Goal: Contribute content

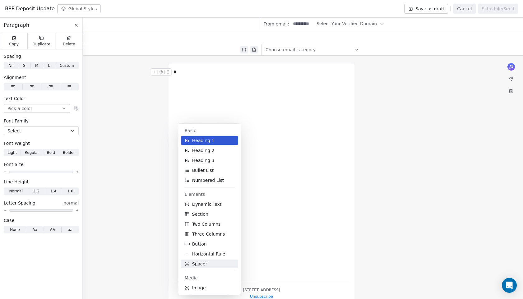
click at [214, 265] on button "Spacer" at bounding box center [209, 264] width 57 height 9
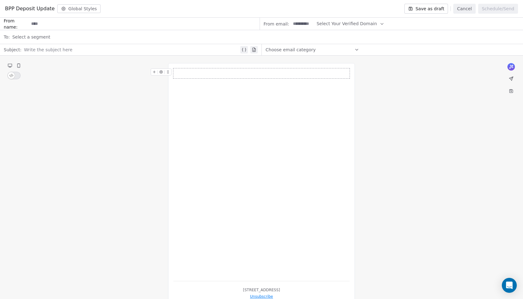
click at [233, 78] on div at bounding box center [261, 73] width 176 height 10
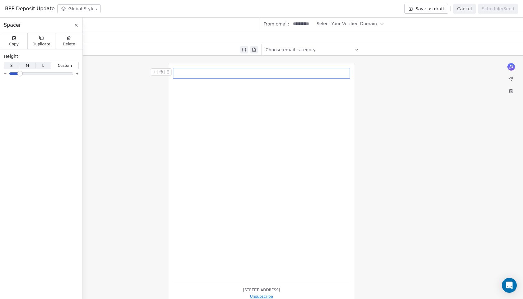
click at [23, 65] on span "M M" at bounding box center [27, 65] width 16 height 7
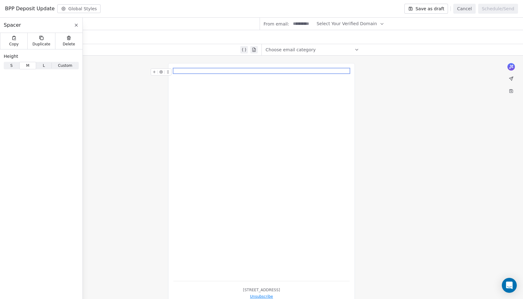
click at [191, 82] on div at bounding box center [261, 172] width 176 height 208
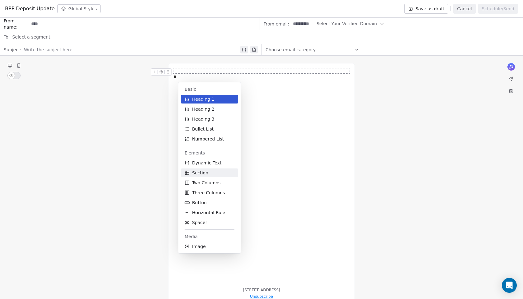
click at [194, 173] on span "Section" at bounding box center [200, 173] width 16 height 6
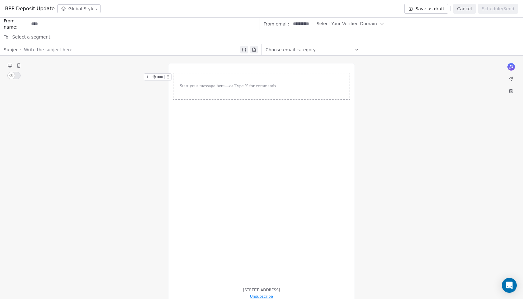
click at [215, 78] on div at bounding box center [261, 86] width 176 height 26
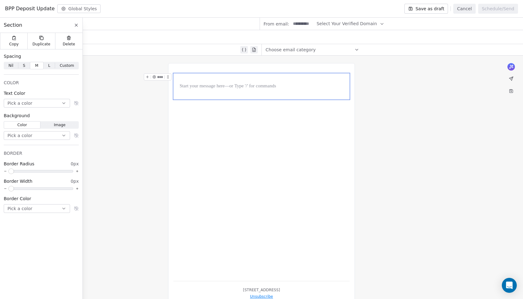
click at [25, 64] on span "S" at bounding box center [24, 66] width 2 height 6
click at [199, 82] on div at bounding box center [262, 80] width 170 height 7
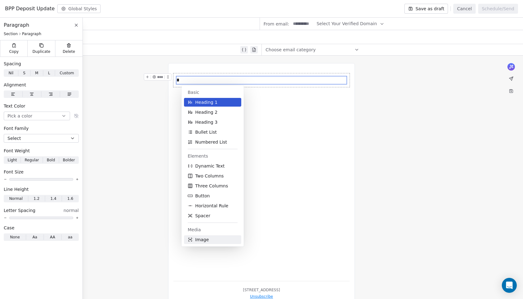
click at [192, 241] on icon at bounding box center [190, 240] width 5 height 5
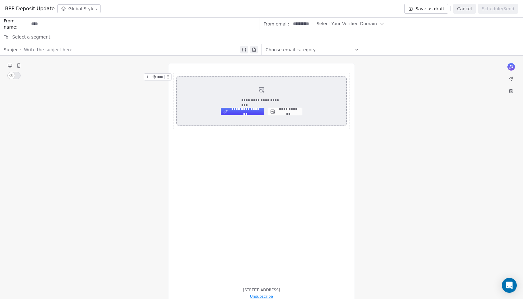
click at [275, 117] on div "**********" at bounding box center [262, 101] width 170 height 49
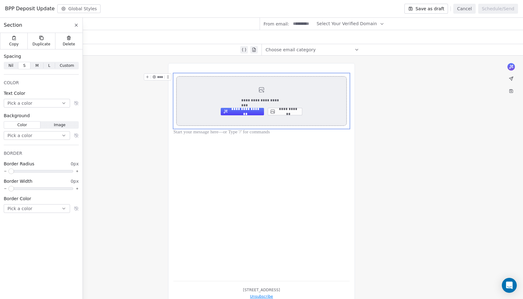
click at [281, 109] on button "**********" at bounding box center [285, 111] width 35 height 7
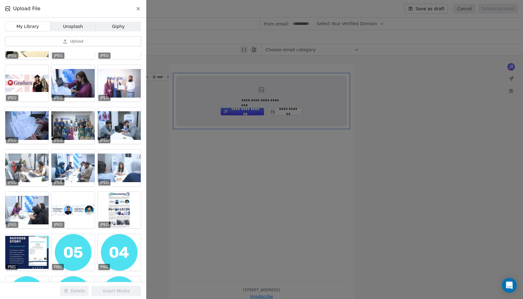
scroll to position [495, 0]
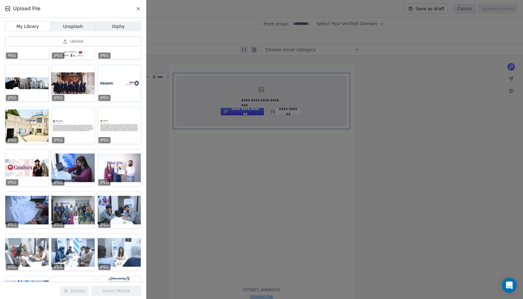
click at [109, 86] on div at bounding box center [119, 83] width 43 height 37
click at [101, 290] on button "Insert Media" at bounding box center [116, 291] width 50 height 10
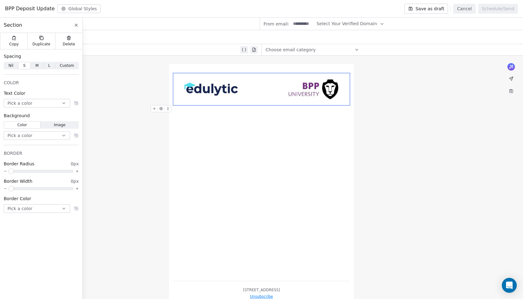
click at [226, 111] on div at bounding box center [261, 108] width 176 height 7
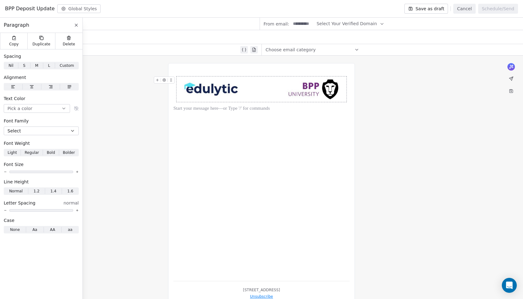
click at [206, 82] on img at bounding box center [262, 90] width 170 height 26
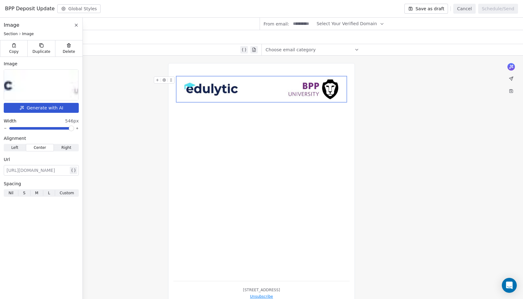
click at [64, 130] on span at bounding box center [41, 128] width 64 height 2
click at [73, 130] on span at bounding box center [71, 129] width 4 height 4
click at [224, 111] on div at bounding box center [261, 108] width 176 height 7
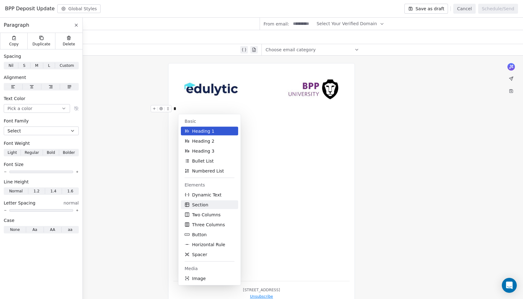
click at [210, 203] on button "Section" at bounding box center [209, 205] width 57 height 9
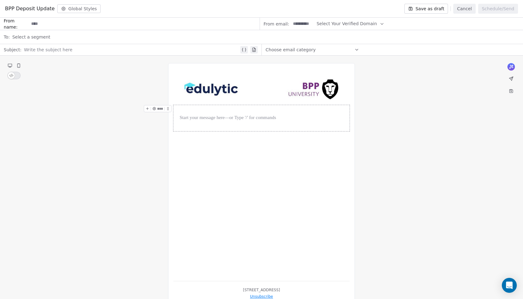
click at [231, 108] on div at bounding box center [261, 118] width 176 height 26
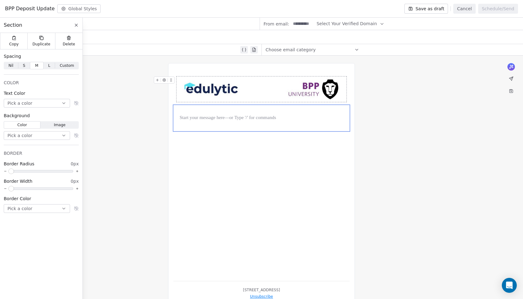
click at [27, 66] on span "S S" at bounding box center [24, 65] width 12 height 7
click at [189, 112] on div at bounding box center [262, 111] width 170 height 7
